Goal: Information Seeking & Learning: Find specific fact

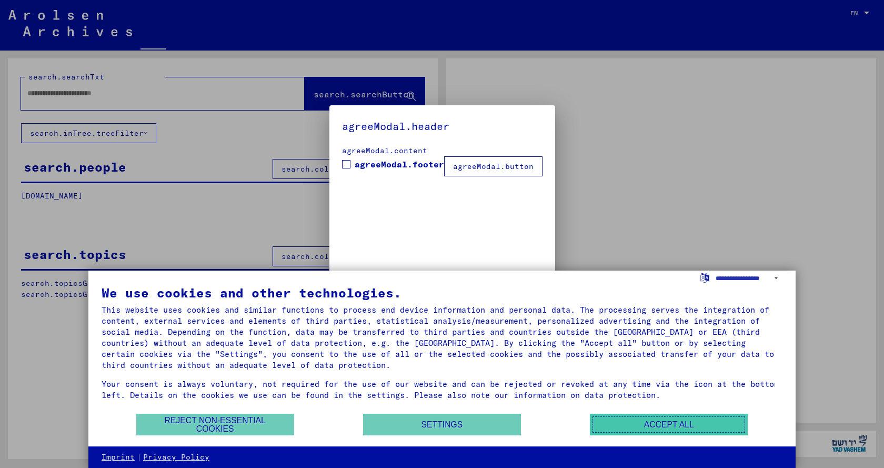
click at [651, 430] on button "Accept all" at bounding box center [669, 425] width 158 height 22
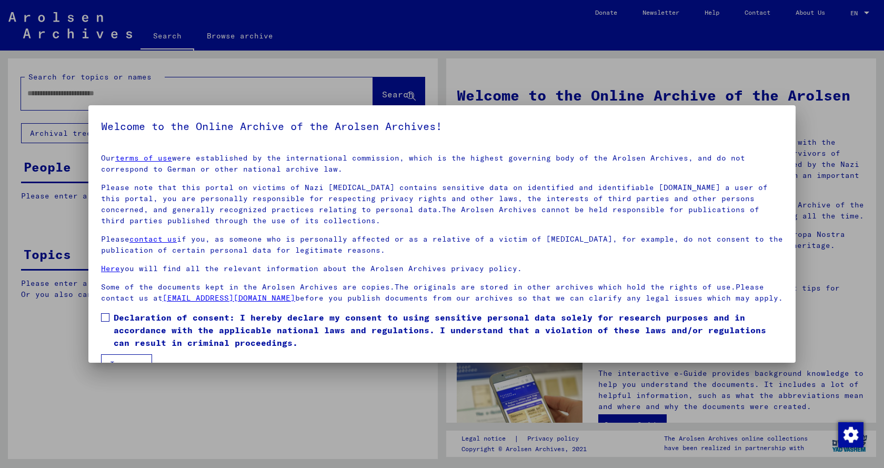
scroll to position [35, 0]
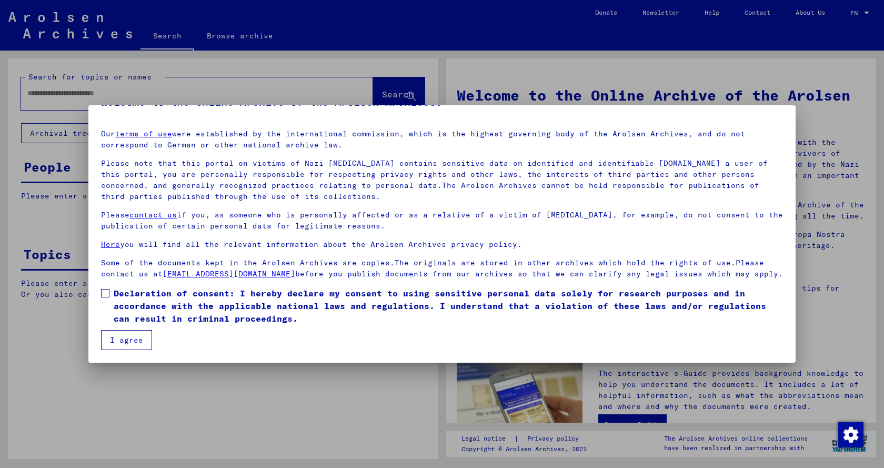
click at [129, 337] on button "I agree" at bounding box center [126, 340] width 51 height 20
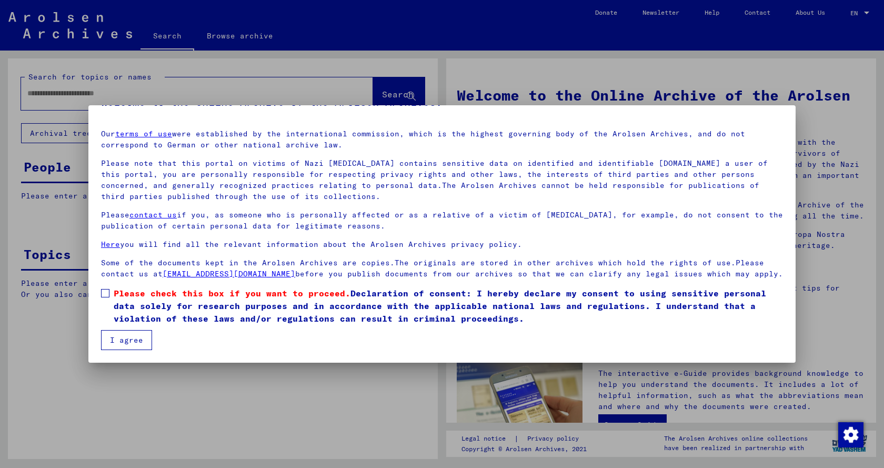
click at [108, 293] on span at bounding box center [105, 293] width 8 height 8
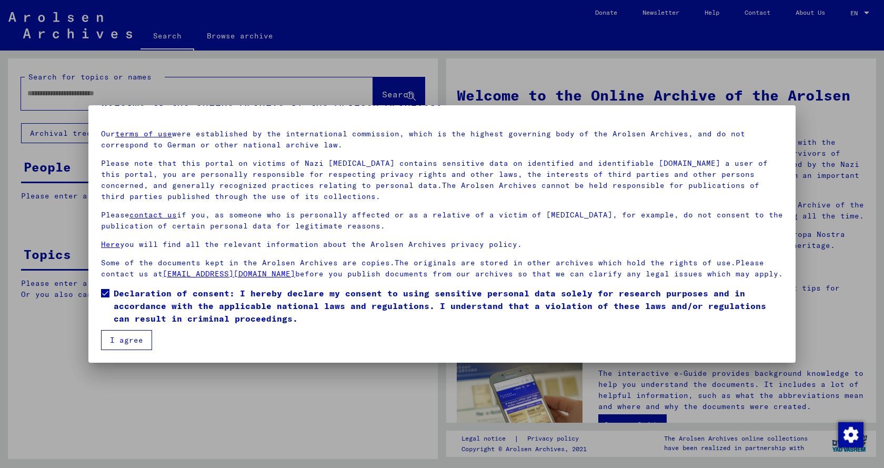
click at [131, 337] on button "I agree" at bounding box center [126, 340] width 51 height 20
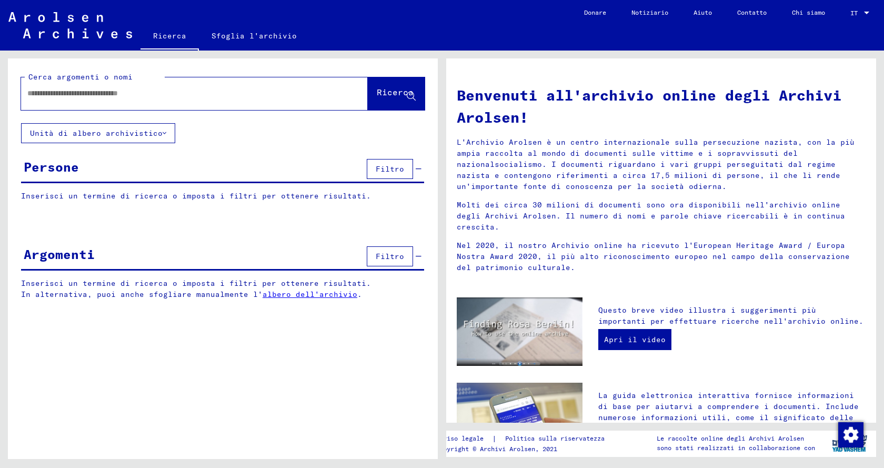
click at [308, 197] on font "Inserisci un termine di ricerca o imposta i filtri per ottenere risultati." at bounding box center [196, 195] width 350 height 9
click at [392, 259] on font "Filtro" at bounding box center [390, 256] width 28 height 9
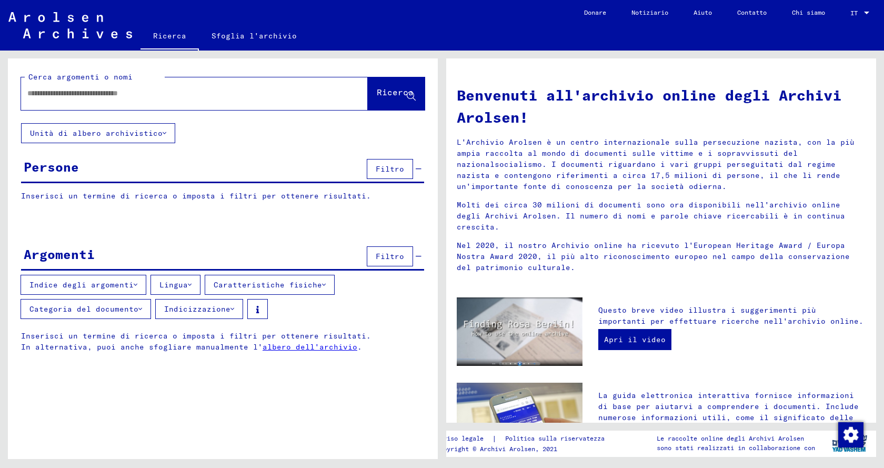
click at [392, 256] on font "Filtro" at bounding box center [390, 256] width 28 height 9
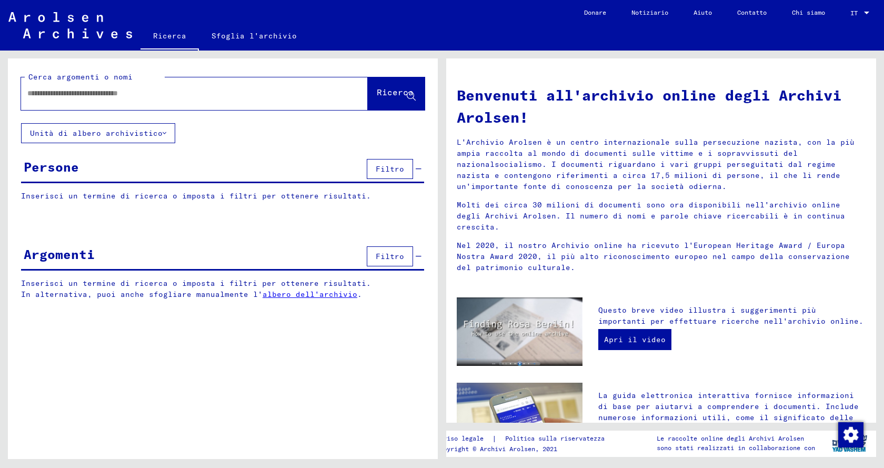
click at [151, 92] on input "text" at bounding box center [181, 93] width 309 height 11
click at [31, 93] on input "**********" at bounding box center [181, 93] width 309 height 11
type input "**********"
click at [163, 132] on icon at bounding box center [165, 132] width 4 height 7
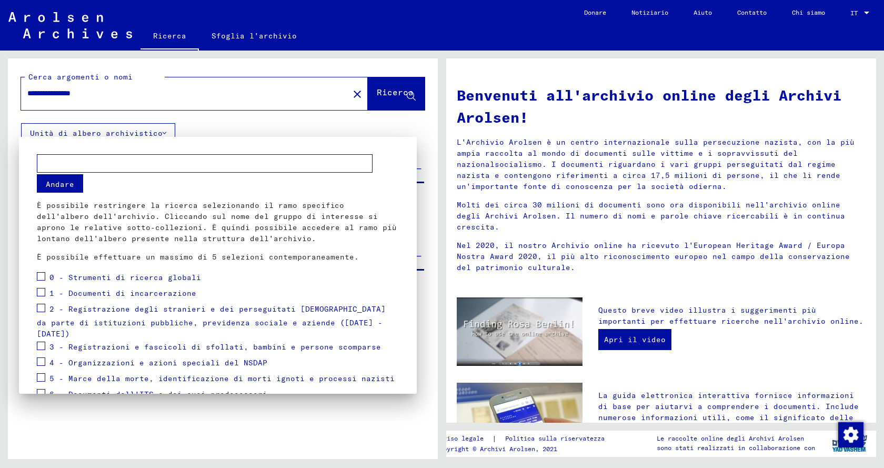
click at [159, 132] on div at bounding box center [442, 234] width 884 height 468
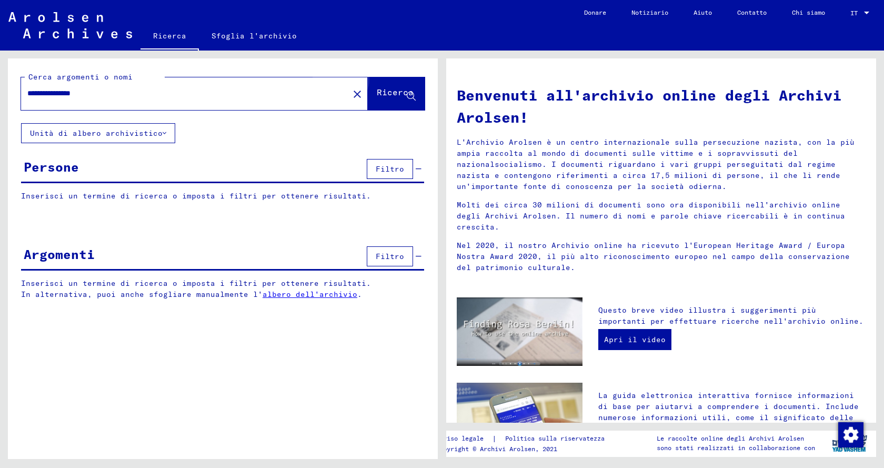
click at [389, 92] on font "Ricerca" at bounding box center [395, 92] width 37 height 11
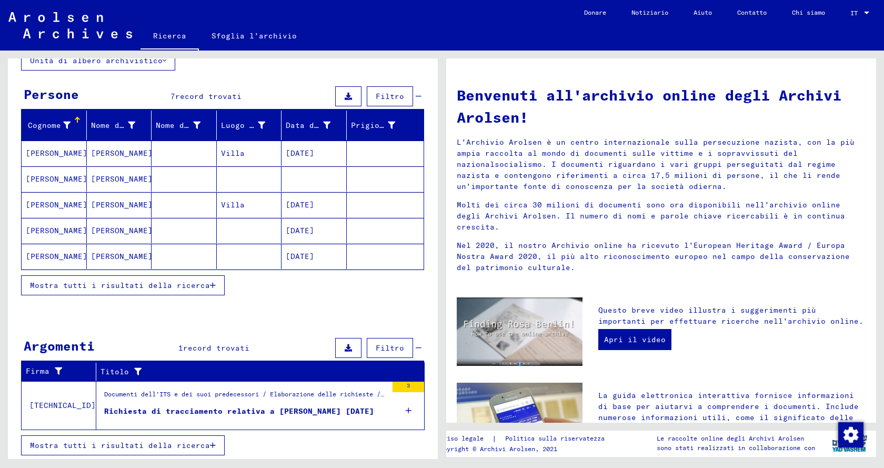
scroll to position [75, 0]
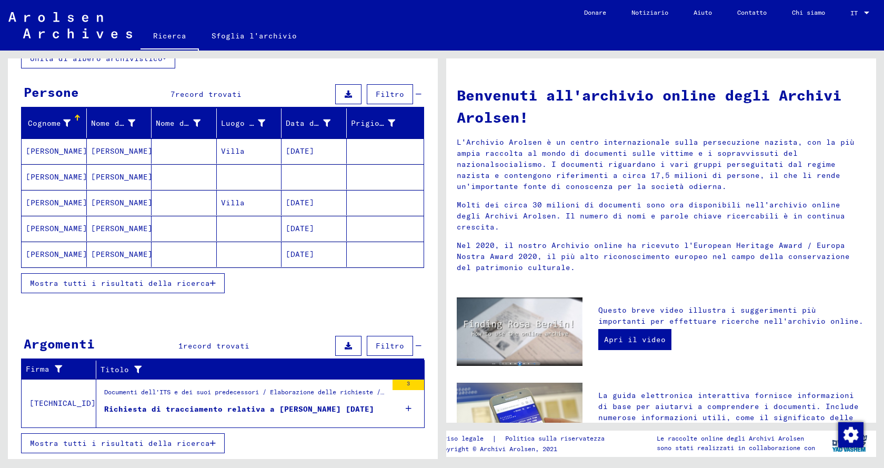
click at [131, 282] on font "Mostra tutti i risultati della ricerca" at bounding box center [120, 282] width 180 height 9
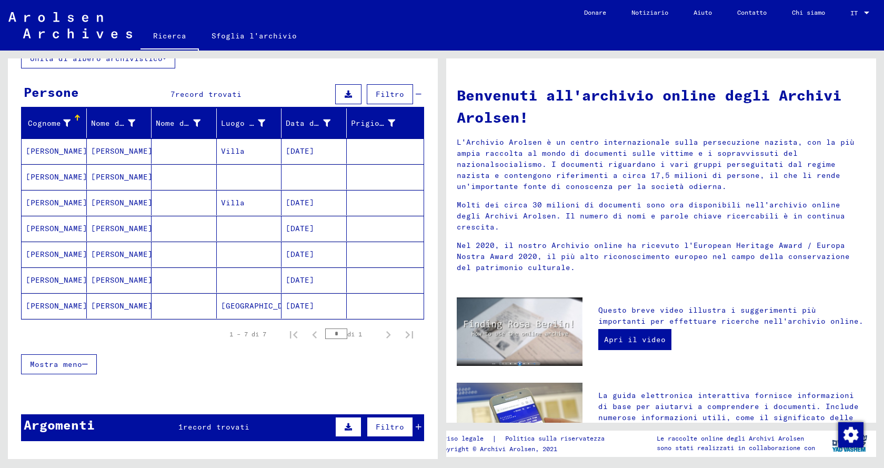
scroll to position [0, 0]
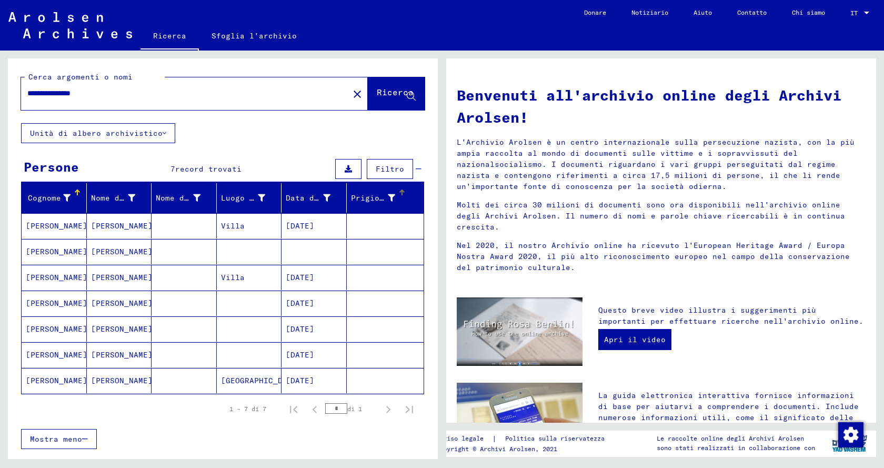
click at [364, 199] on font "Prigioniero n." at bounding box center [384, 197] width 66 height 9
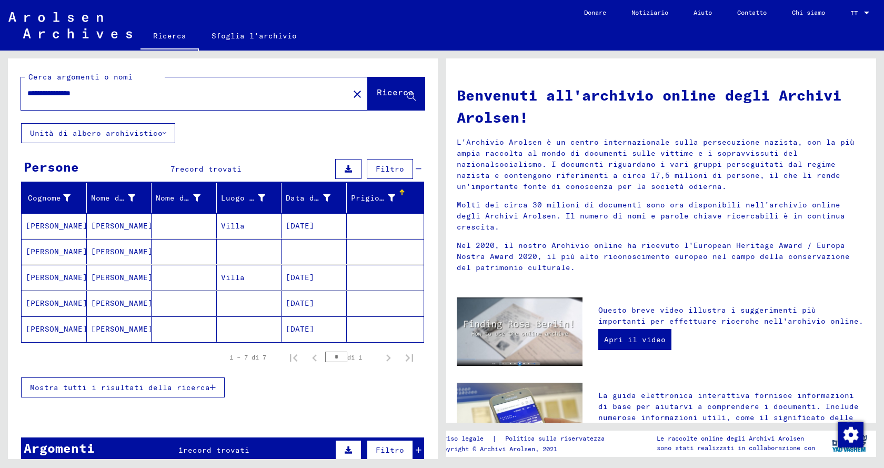
click at [233, 225] on font "Villa" at bounding box center [233, 225] width 24 height 9
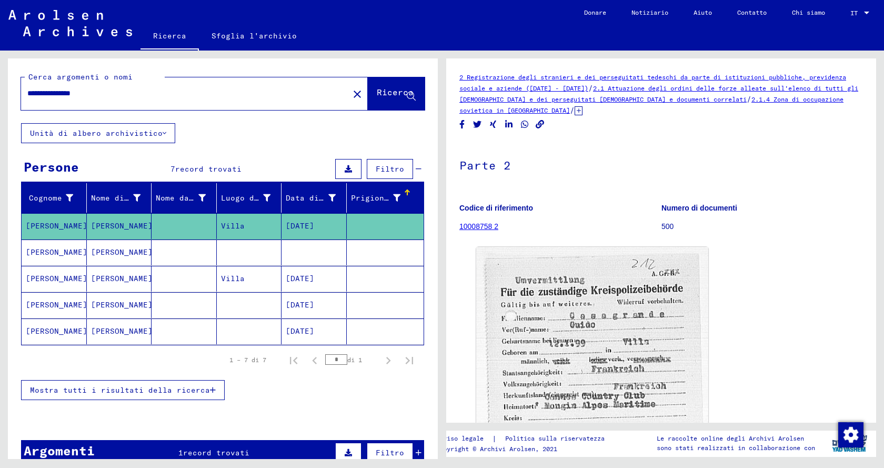
click at [100, 255] on font "[PERSON_NAME]" at bounding box center [122, 251] width 62 height 9
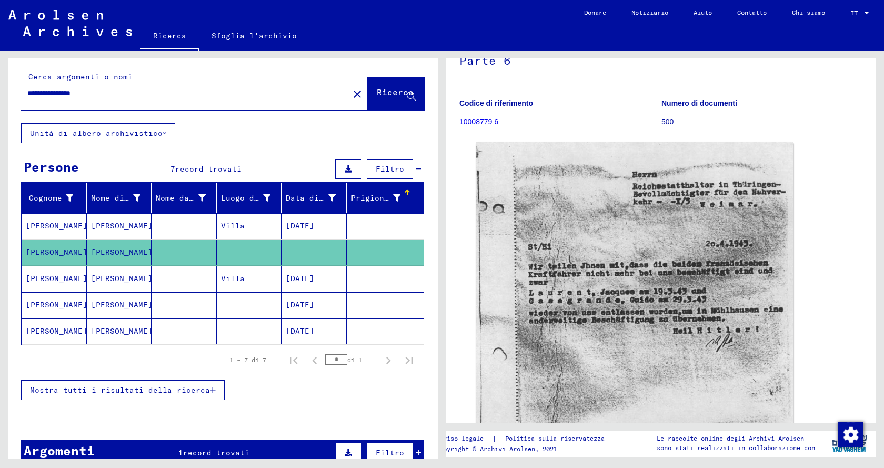
scroll to position [105, 0]
click at [95, 277] on font "[PERSON_NAME]" at bounding box center [122, 278] width 62 height 9
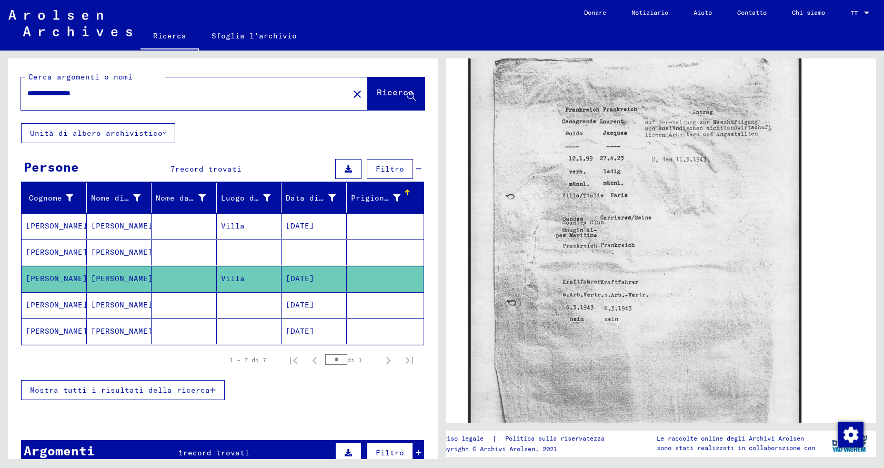
scroll to position [158, 0]
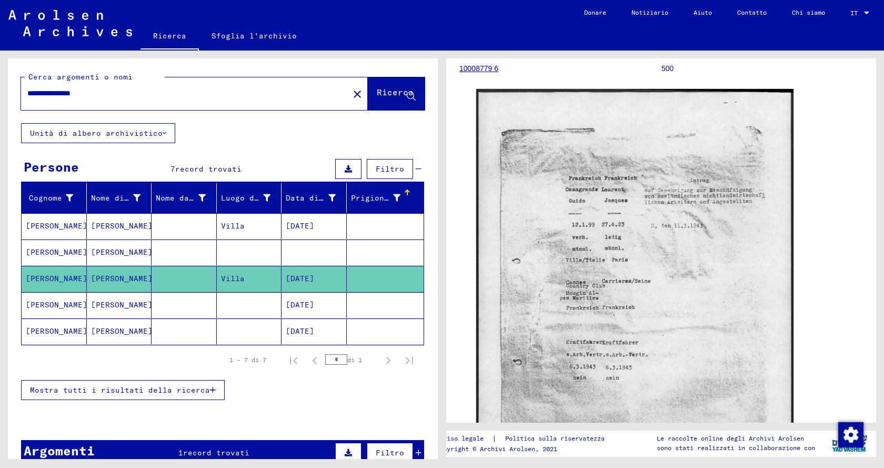
click at [104, 304] on font "[PERSON_NAME]" at bounding box center [122, 304] width 62 height 9
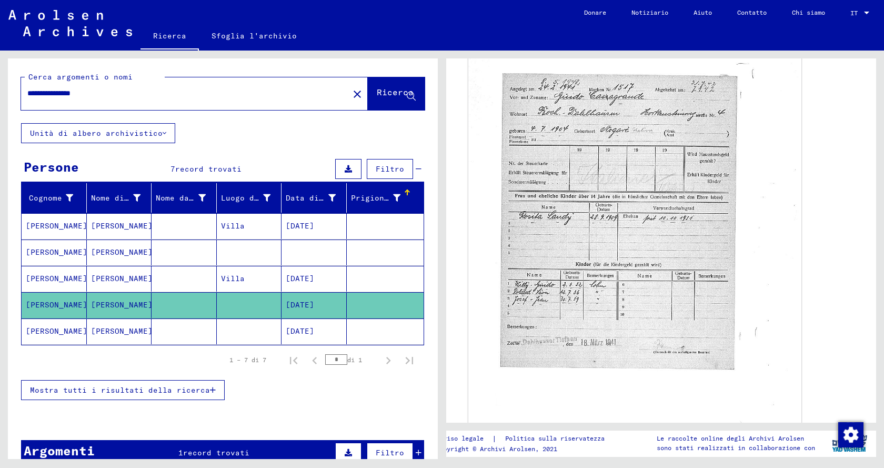
scroll to position [421, 0]
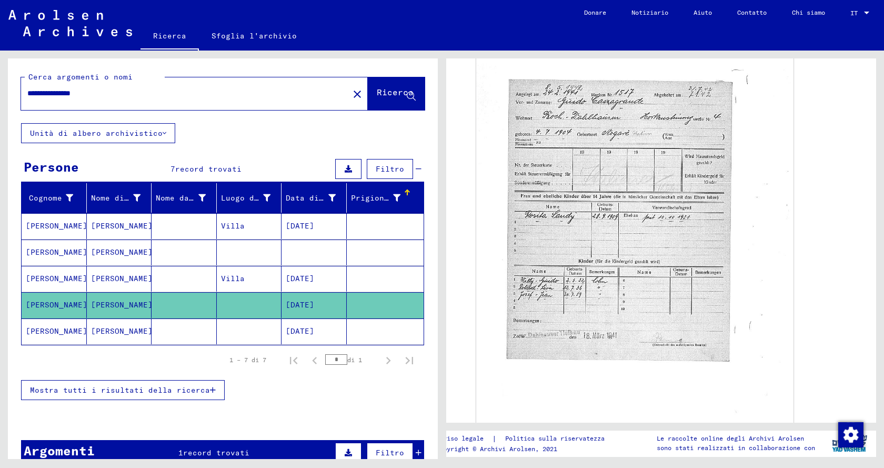
click at [119, 328] on font "[PERSON_NAME]" at bounding box center [122, 330] width 62 height 9
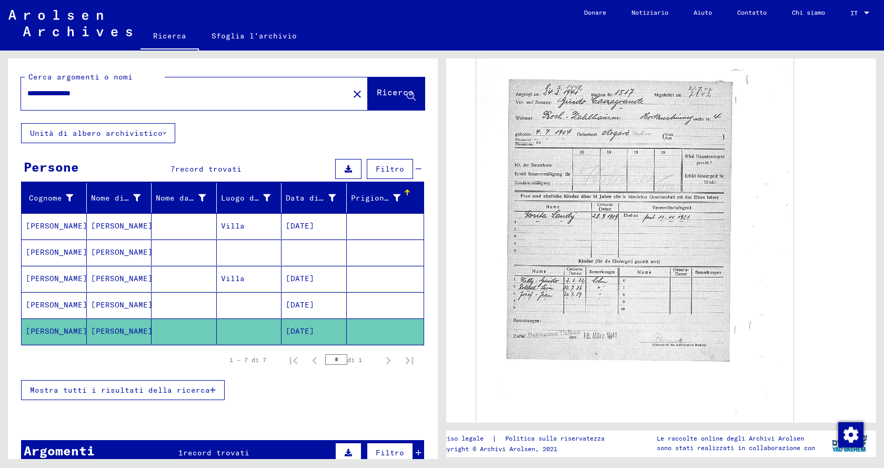
click at [101, 251] on font "[PERSON_NAME]" at bounding box center [122, 251] width 62 height 9
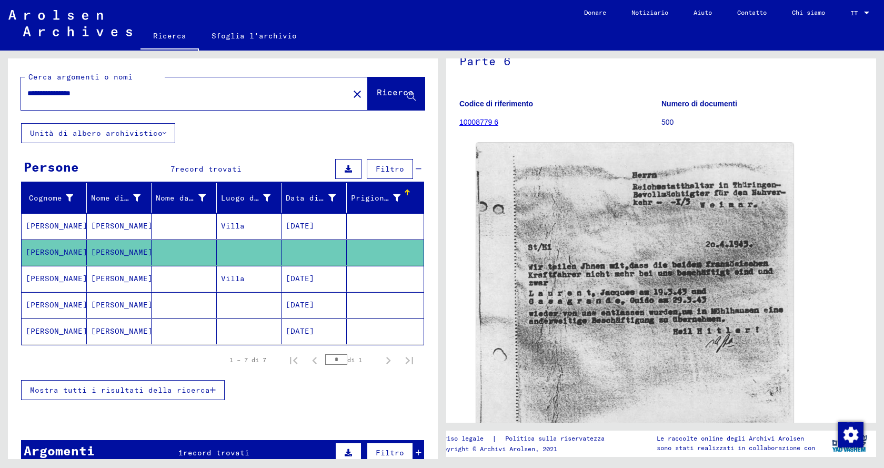
scroll to position [105, 0]
click at [99, 282] on font "[PERSON_NAME]" at bounding box center [122, 278] width 62 height 9
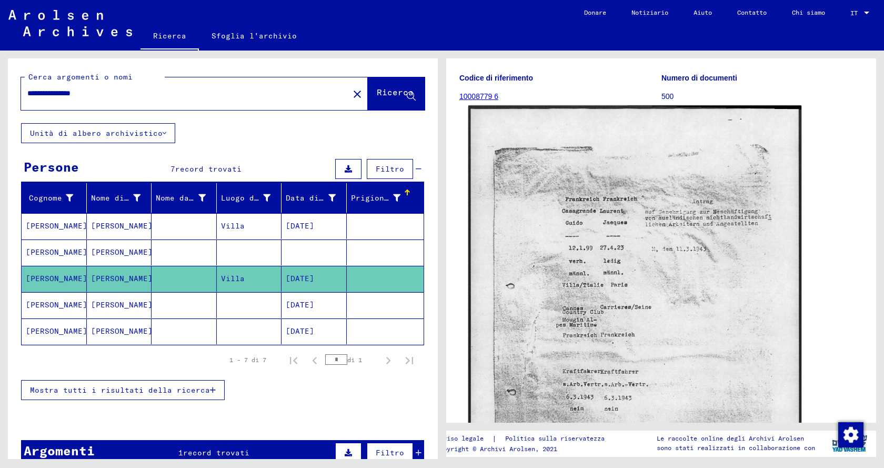
scroll to position [158, 0]
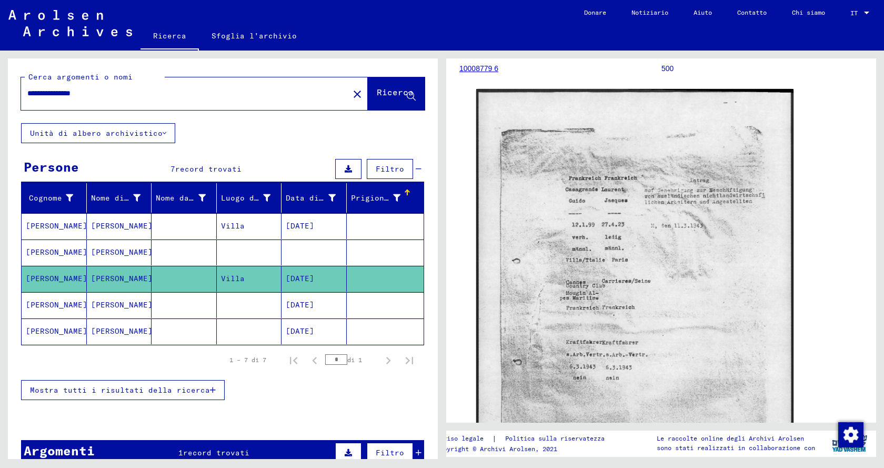
click at [121, 244] on mat-cell "[PERSON_NAME]" at bounding box center [119, 252] width 65 height 26
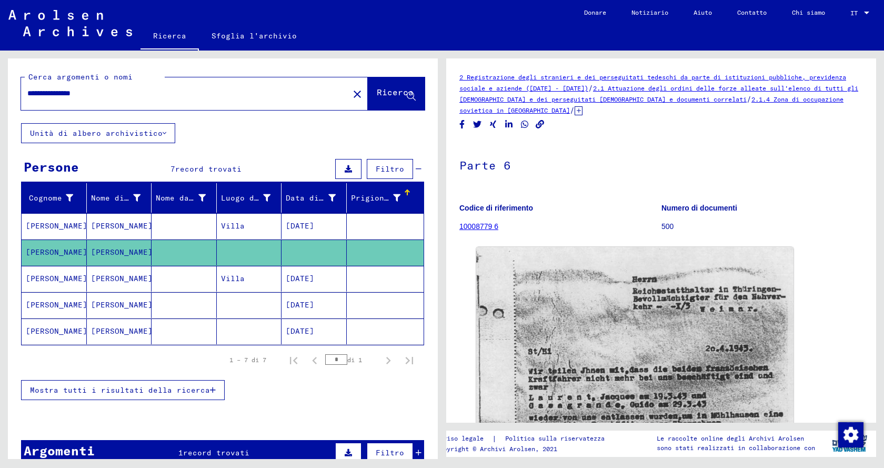
click at [217, 221] on mat-cell "Villa" at bounding box center [249, 226] width 65 height 26
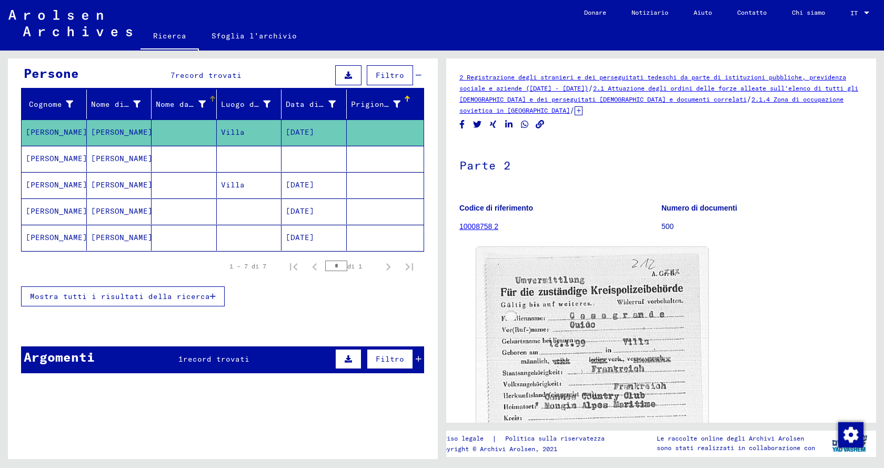
scroll to position [98, 0]
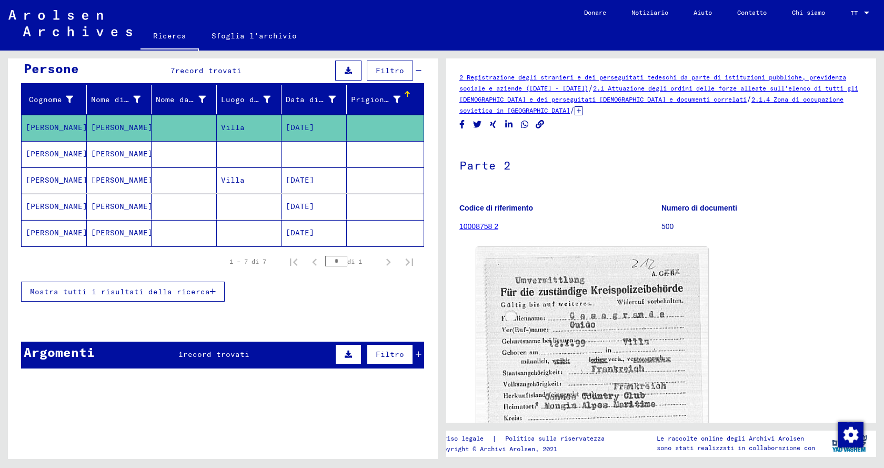
click at [230, 175] on font "Villa" at bounding box center [233, 180] width 24 height 11
